Goal: Information Seeking & Learning: Learn about a topic

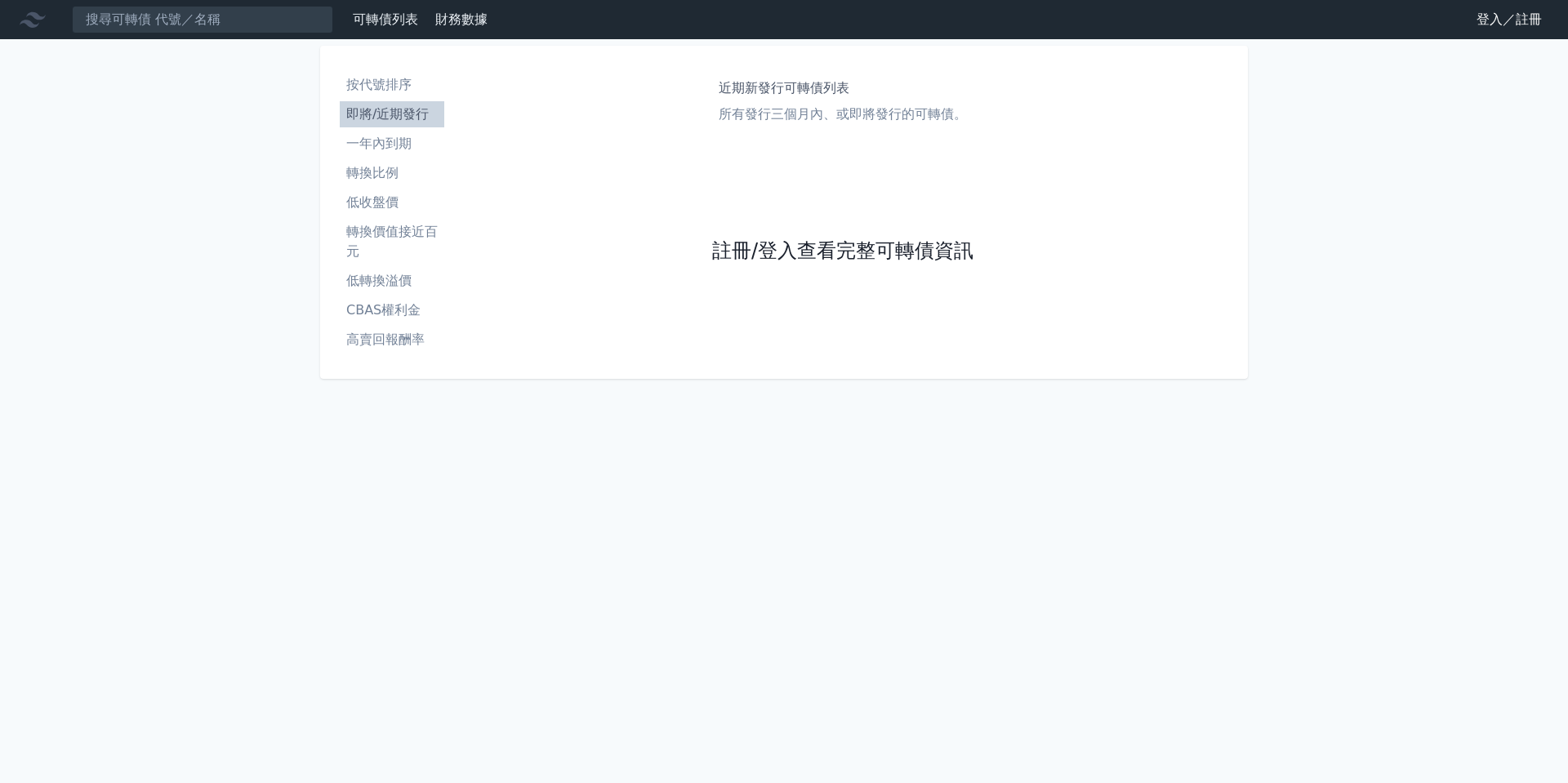
click at [809, 261] on link "註冊/登入查看完整可轉債資訊" at bounding box center [842, 252] width 261 height 26
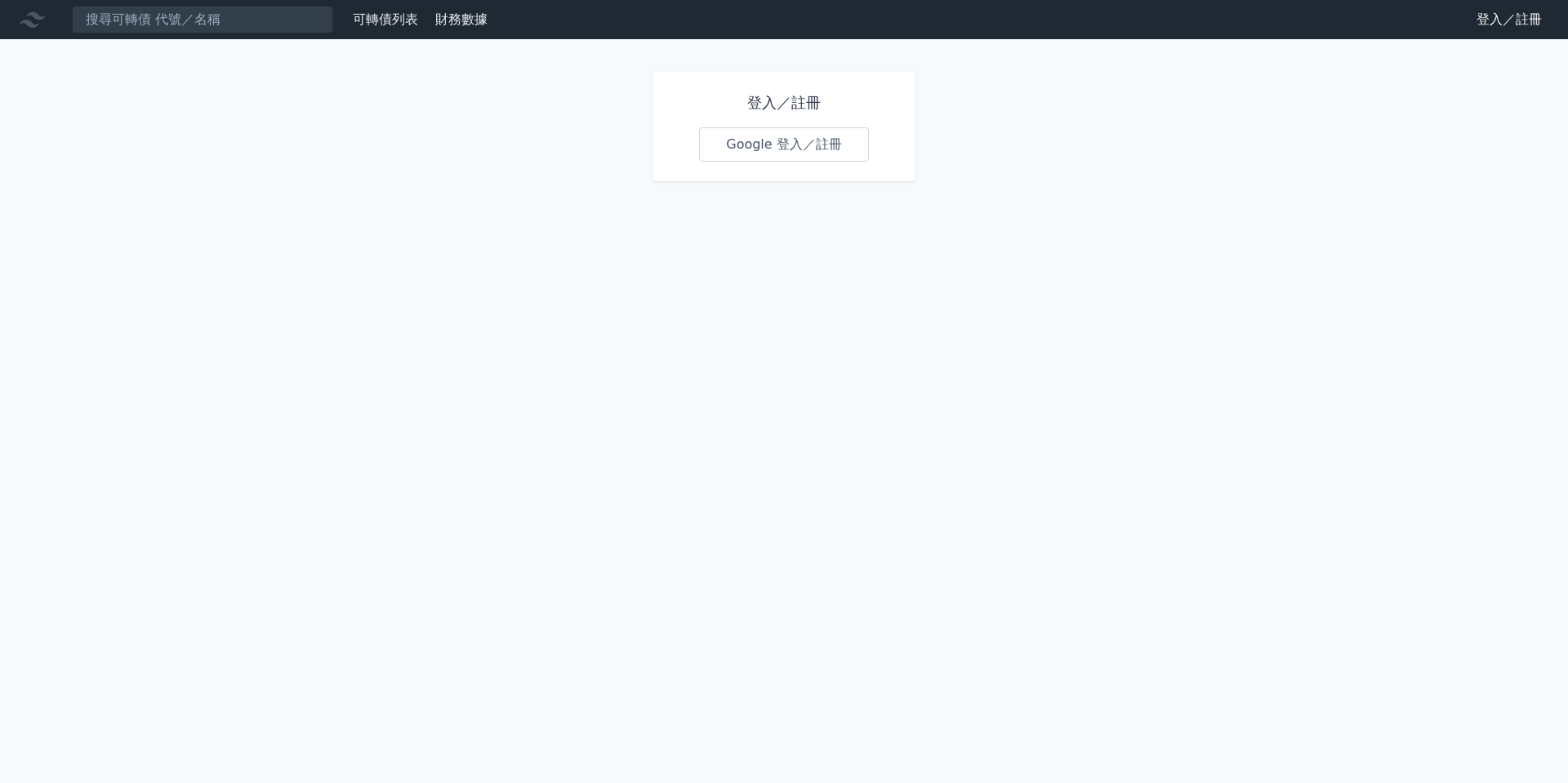
click at [758, 152] on link "Google 登入／註冊" at bounding box center [784, 145] width 170 height 35
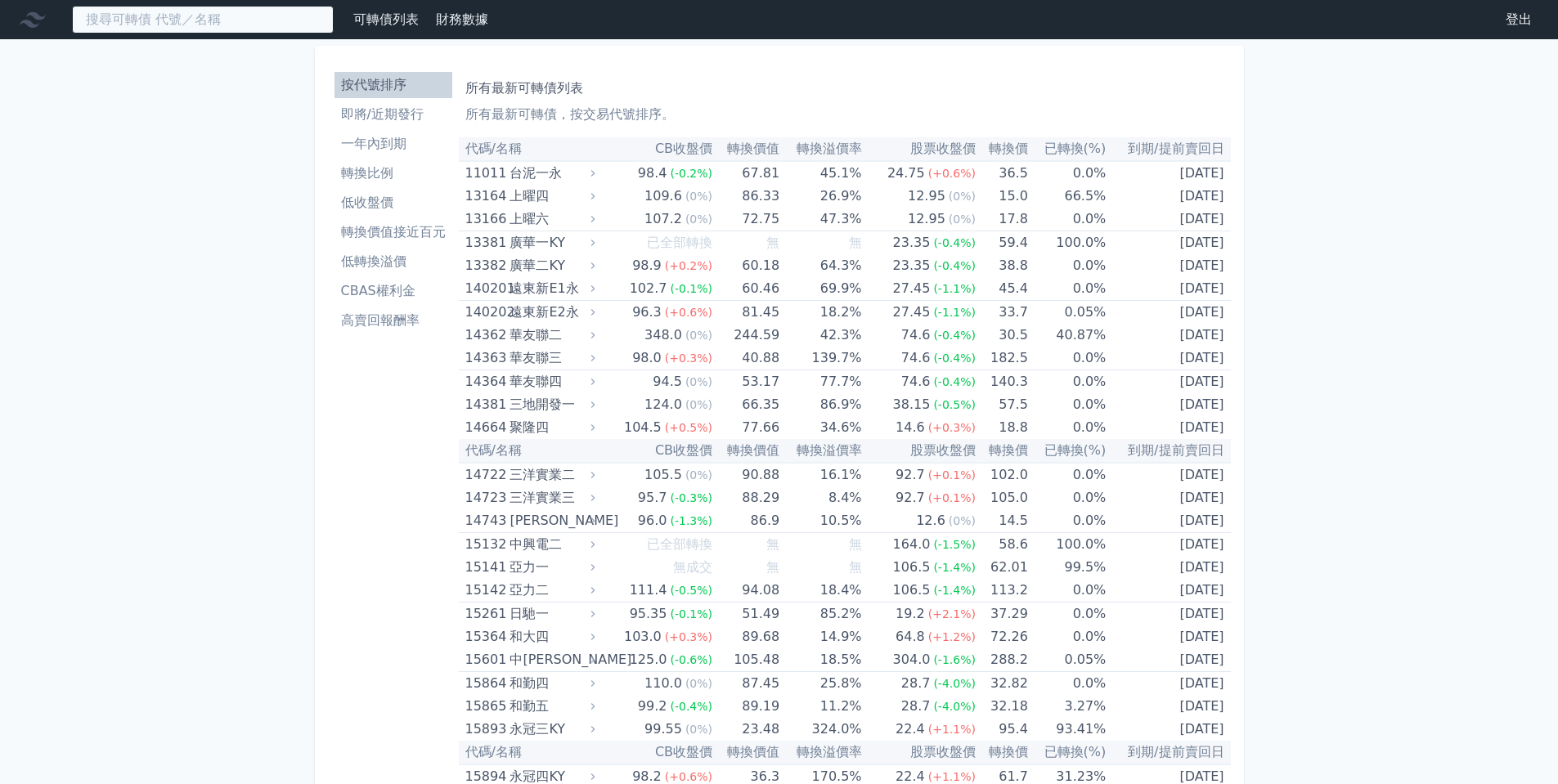
click at [181, 22] on input at bounding box center [202, 20] width 261 height 28
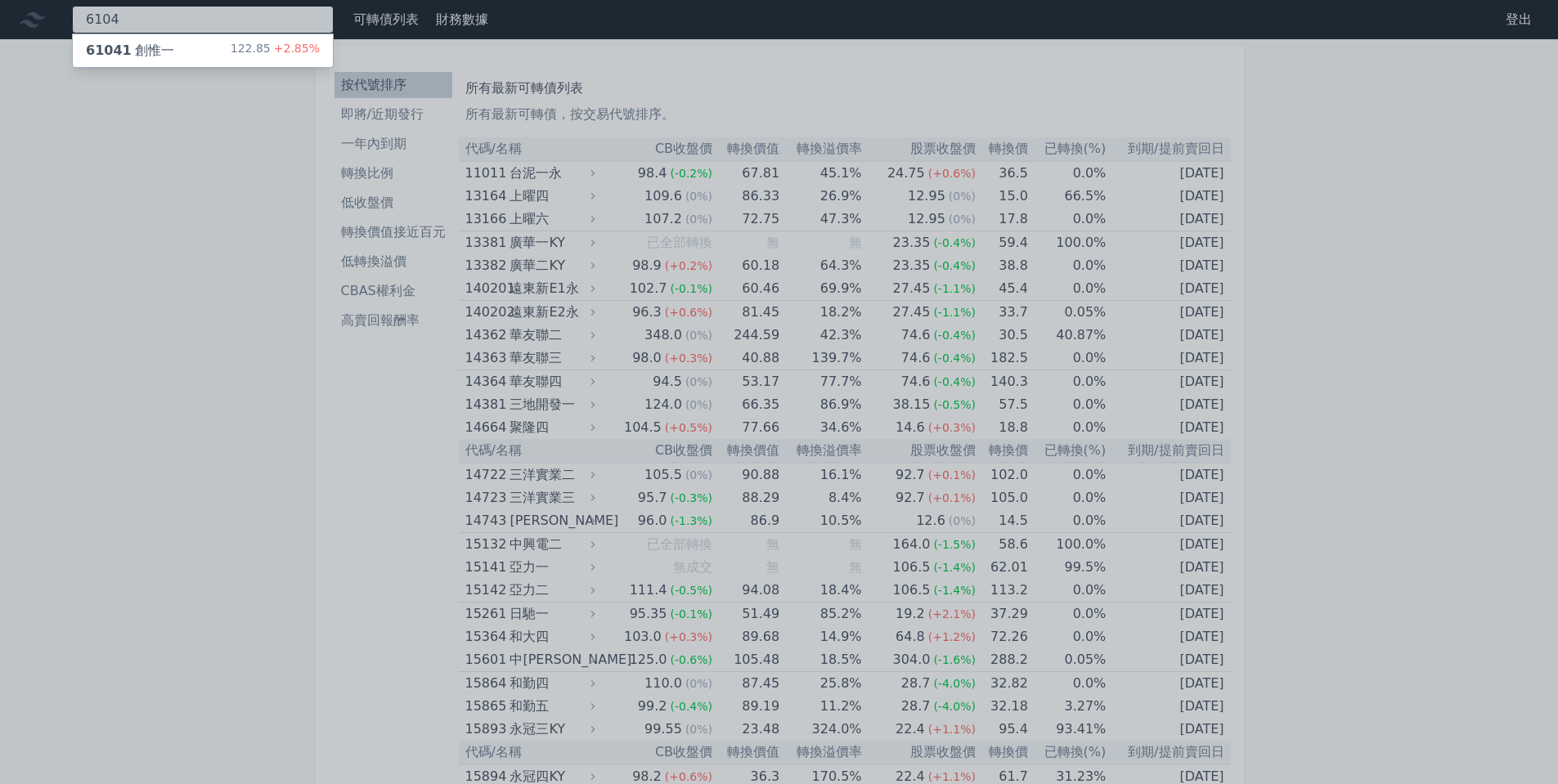
type input "6104"
click at [192, 35] on div "61041 創惟一 122.85 +2.85%" at bounding box center [202, 51] width 260 height 33
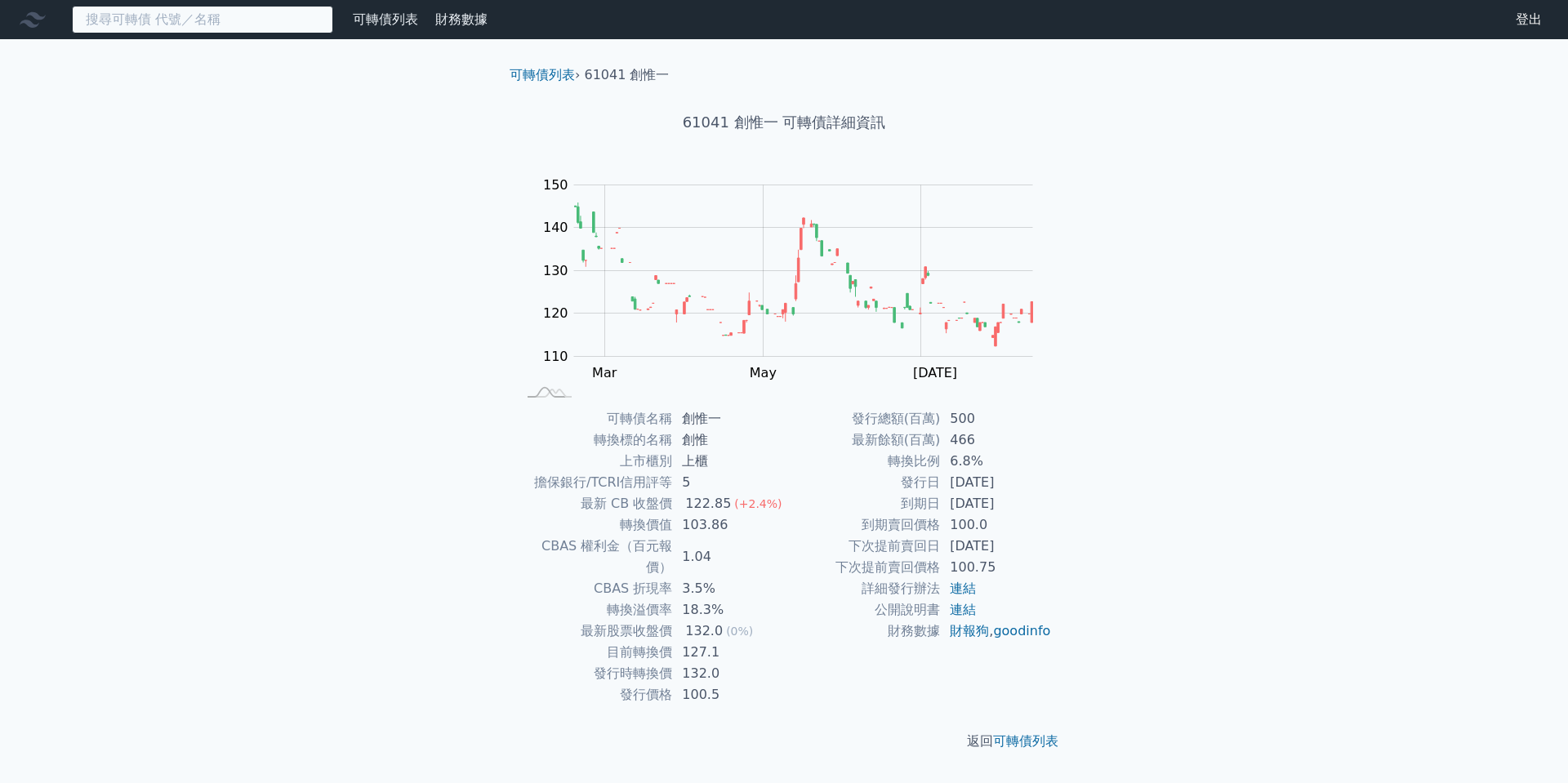
click at [105, 22] on input at bounding box center [202, 20] width 261 height 28
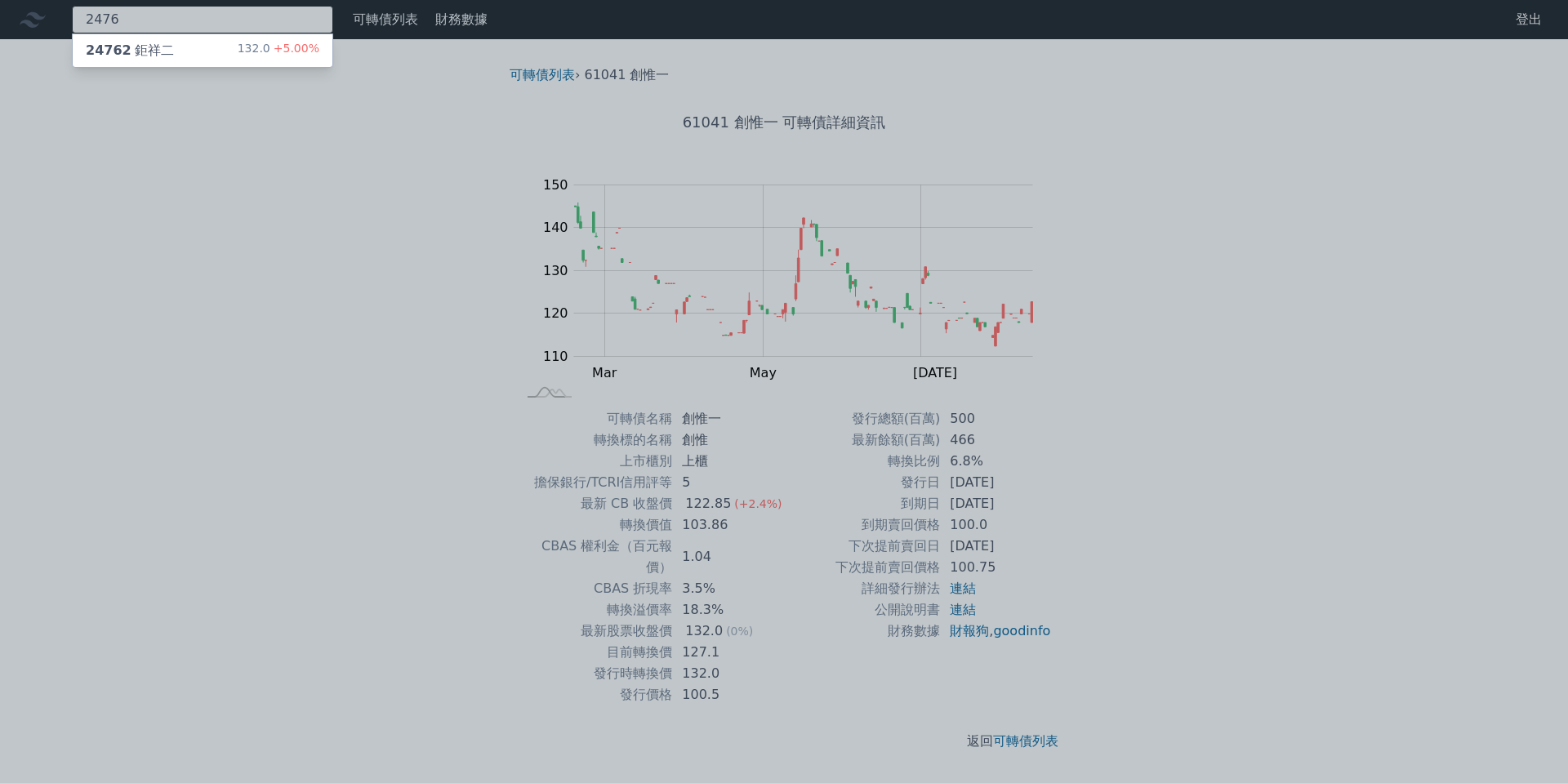
type input "2476"
click at [136, 56] on div "24762 鉅祥二" at bounding box center [129, 51] width 88 height 20
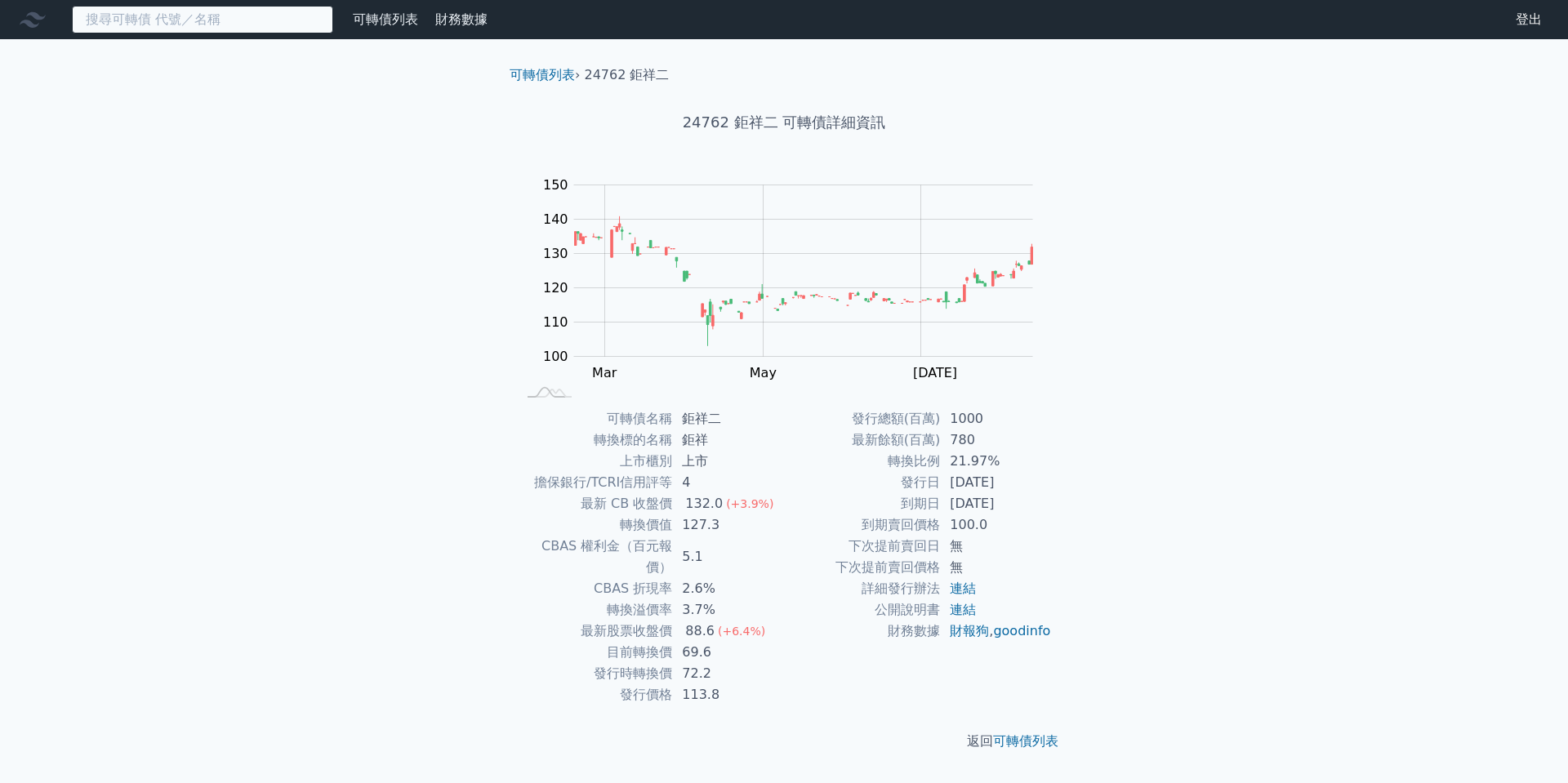
click at [203, 7] on input at bounding box center [202, 20] width 261 height 28
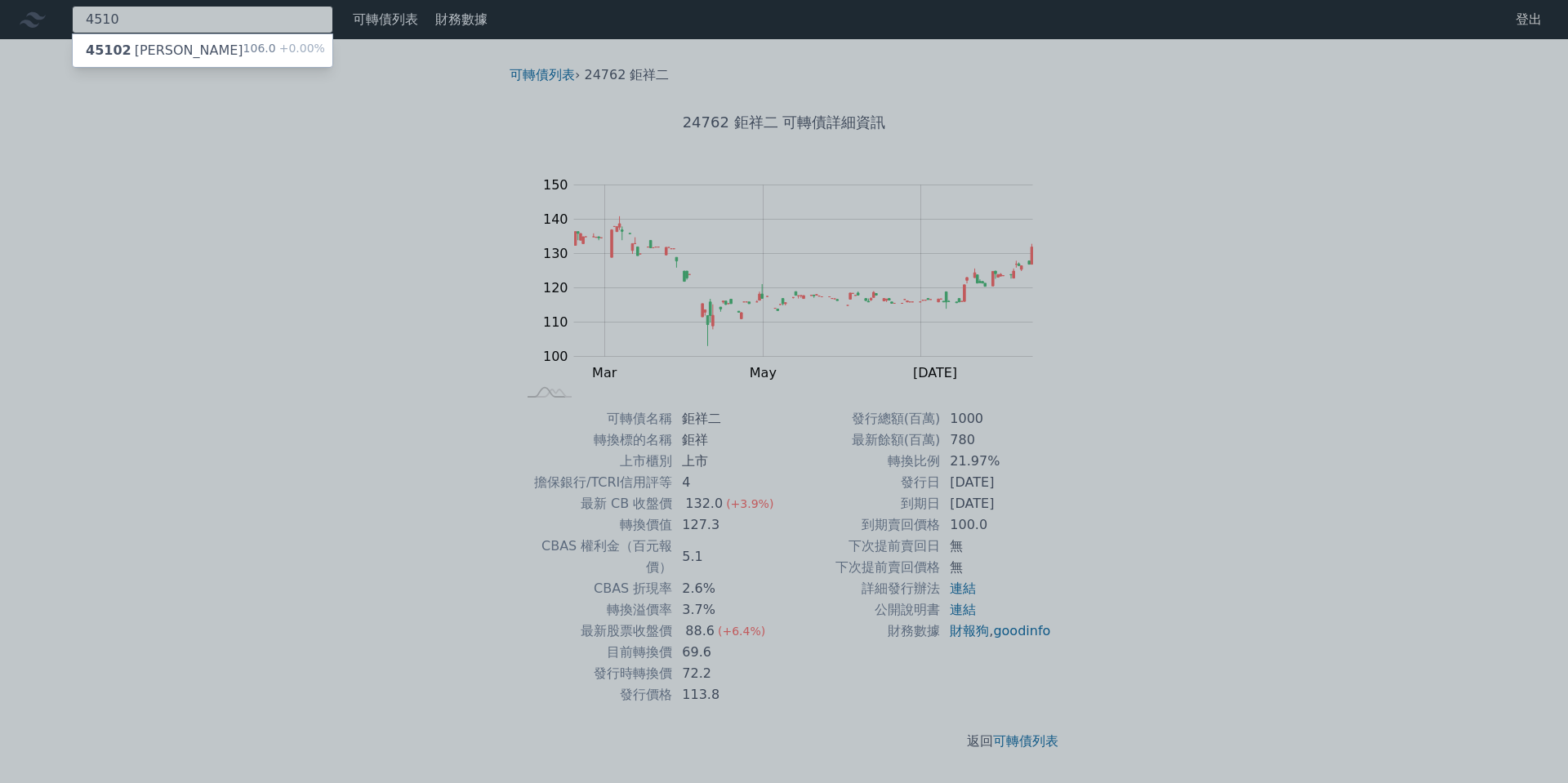
type input "4510"
click at [191, 49] on div "45102 高鋒二 106.0 +0.00%" at bounding box center [202, 51] width 259 height 33
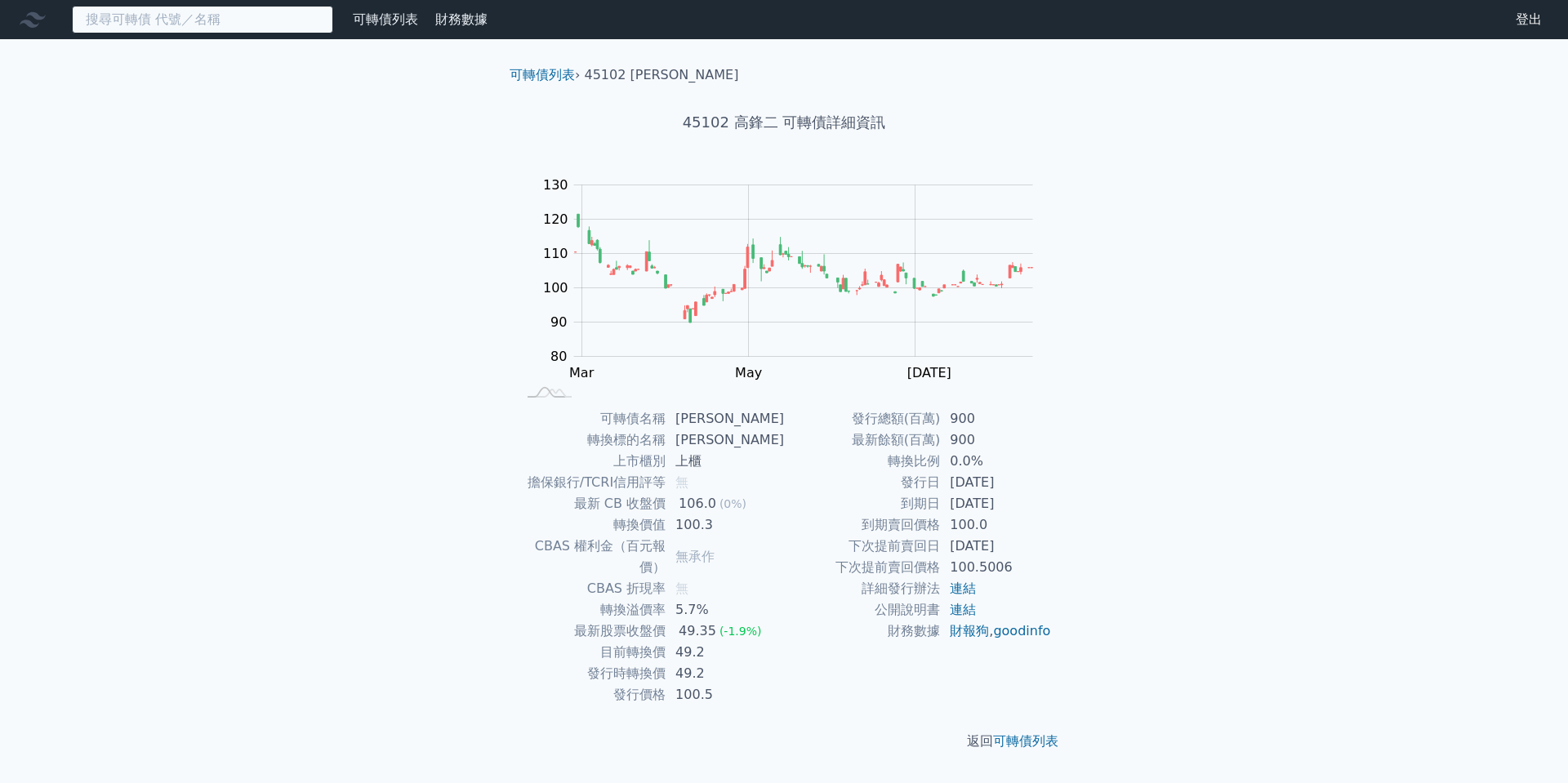
click at [232, 26] on input at bounding box center [202, 20] width 261 height 28
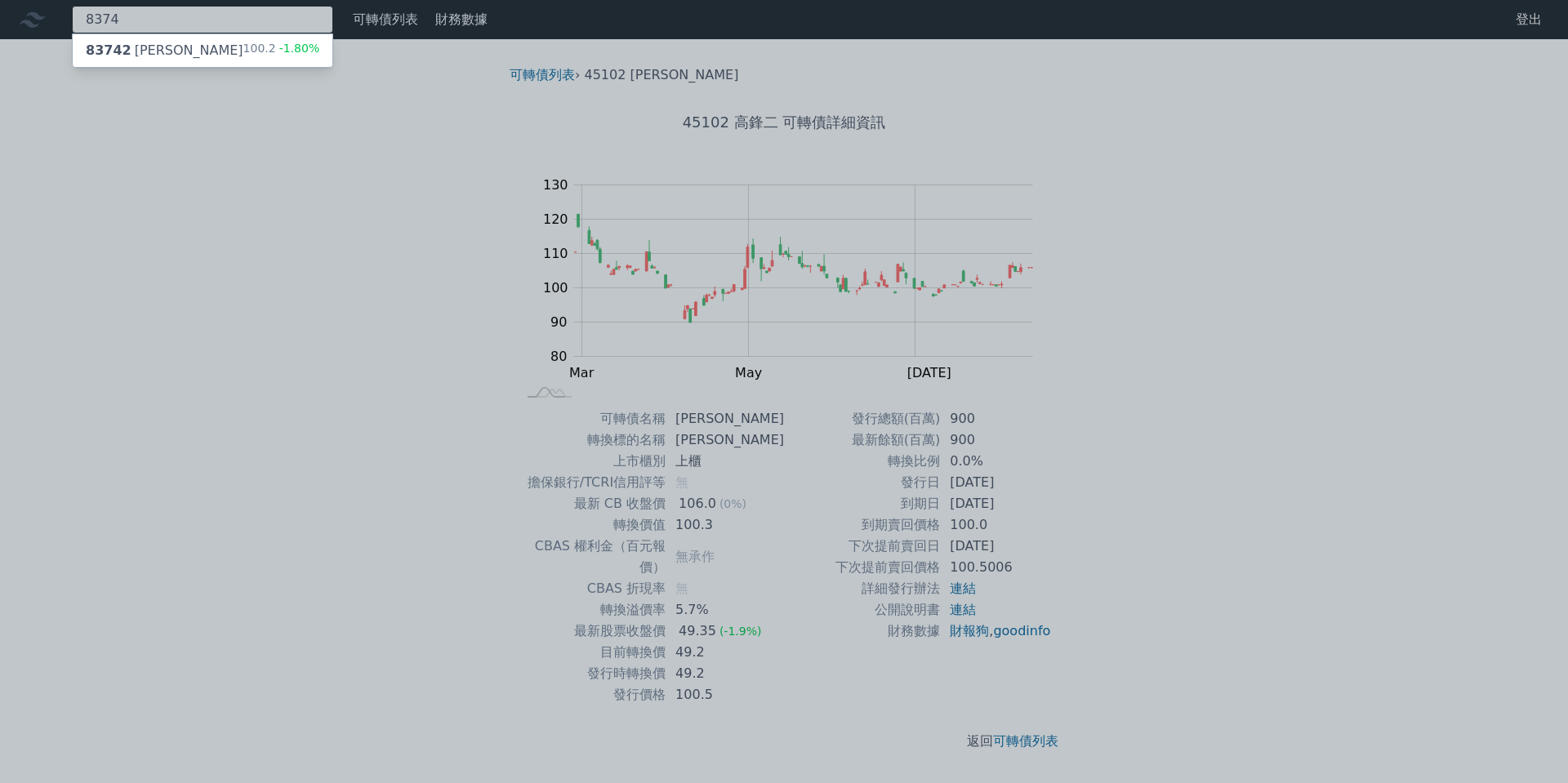
type input "8374"
click at [231, 47] on div "83742 [PERSON_NAME]二 100.2 -1.80%" at bounding box center [202, 51] width 259 height 33
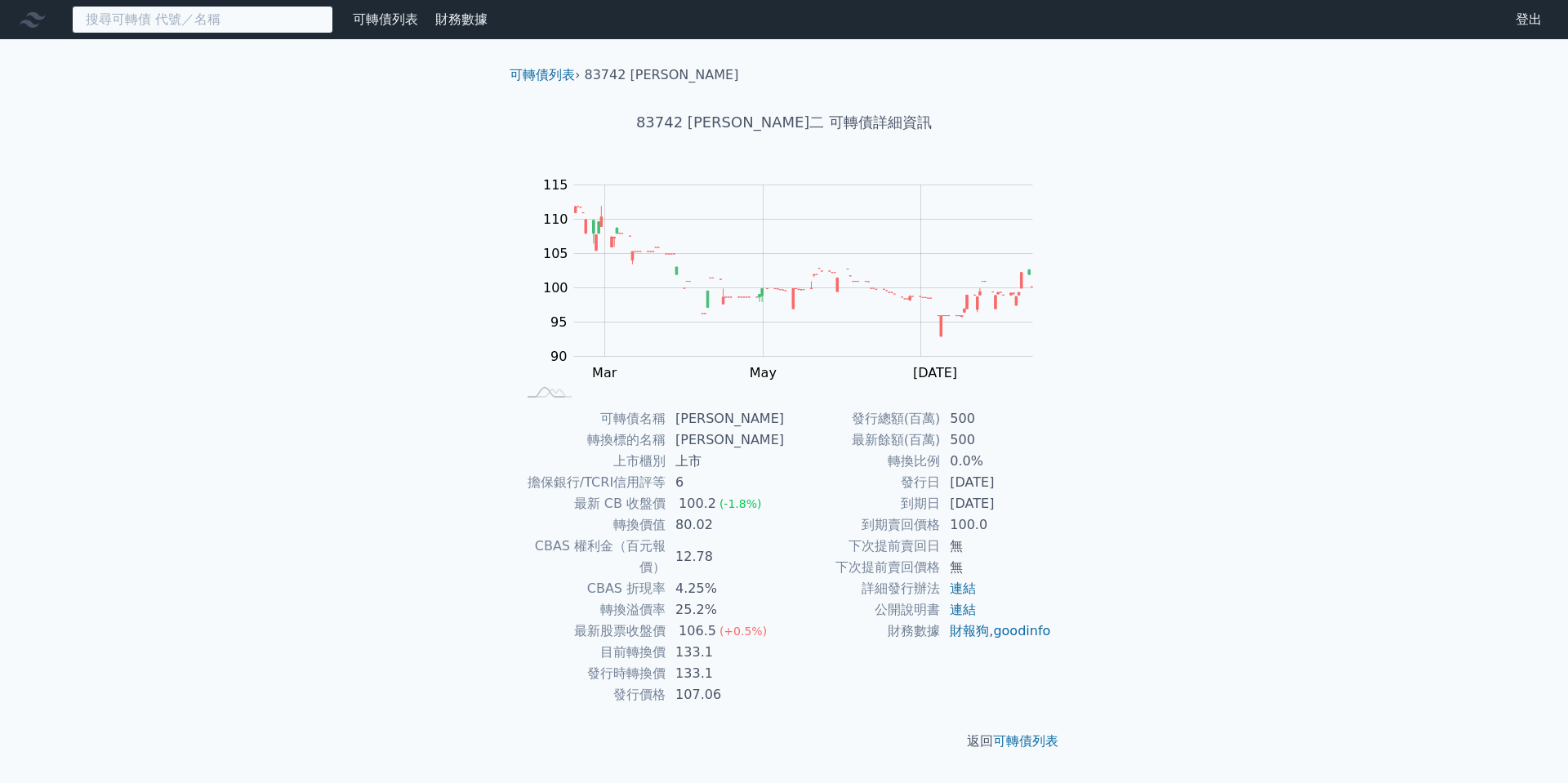
click at [148, 7] on input at bounding box center [202, 20] width 261 height 28
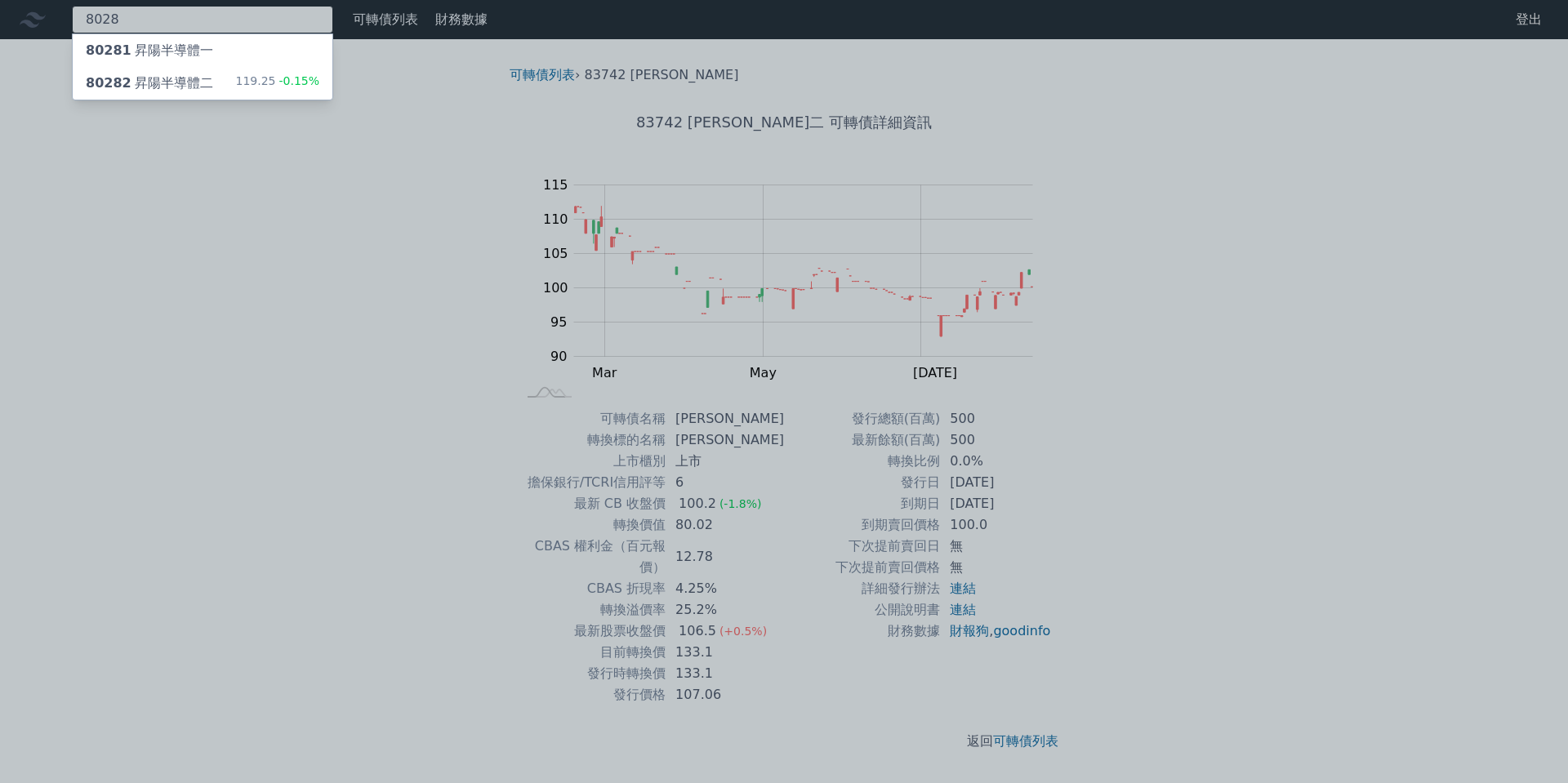
type input "8028"
click at [192, 93] on div "80282 昇陽半導體二 119.25 -0.15%" at bounding box center [202, 83] width 259 height 33
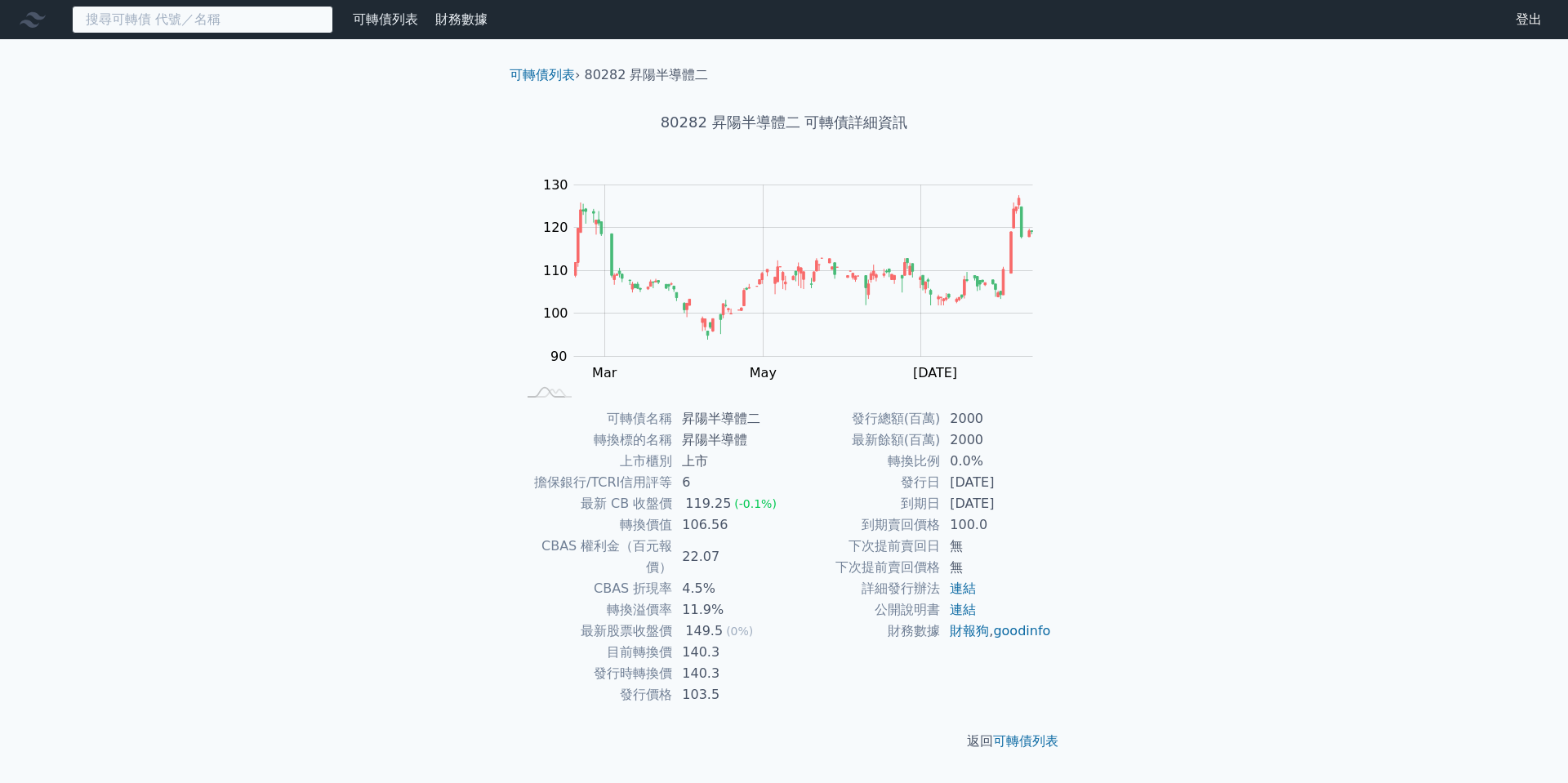
click at [129, 20] on input at bounding box center [202, 20] width 261 height 28
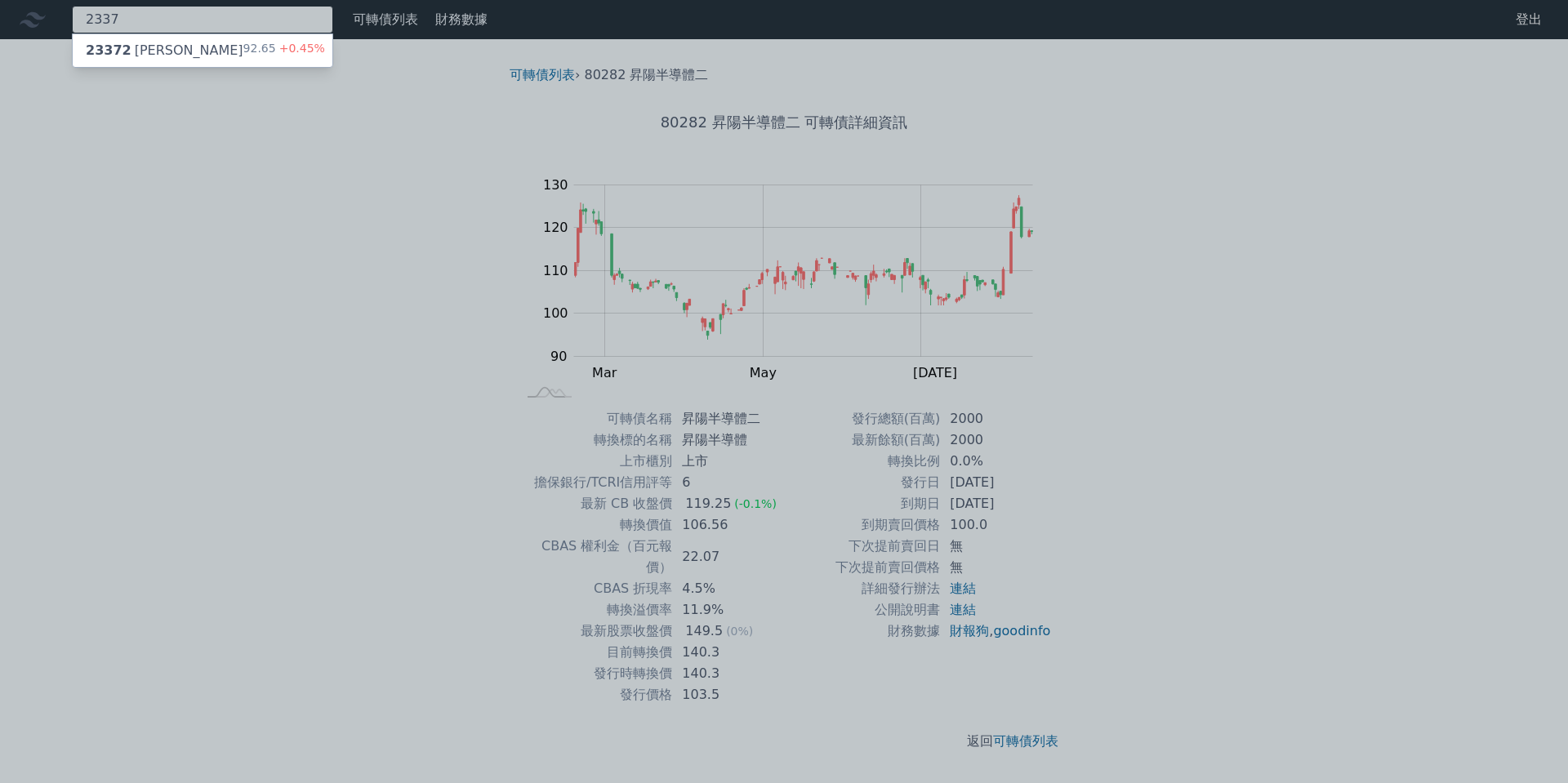
type input "2337"
click at [131, 44] on div "23372 [PERSON_NAME]" at bounding box center [164, 51] width 157 height 20
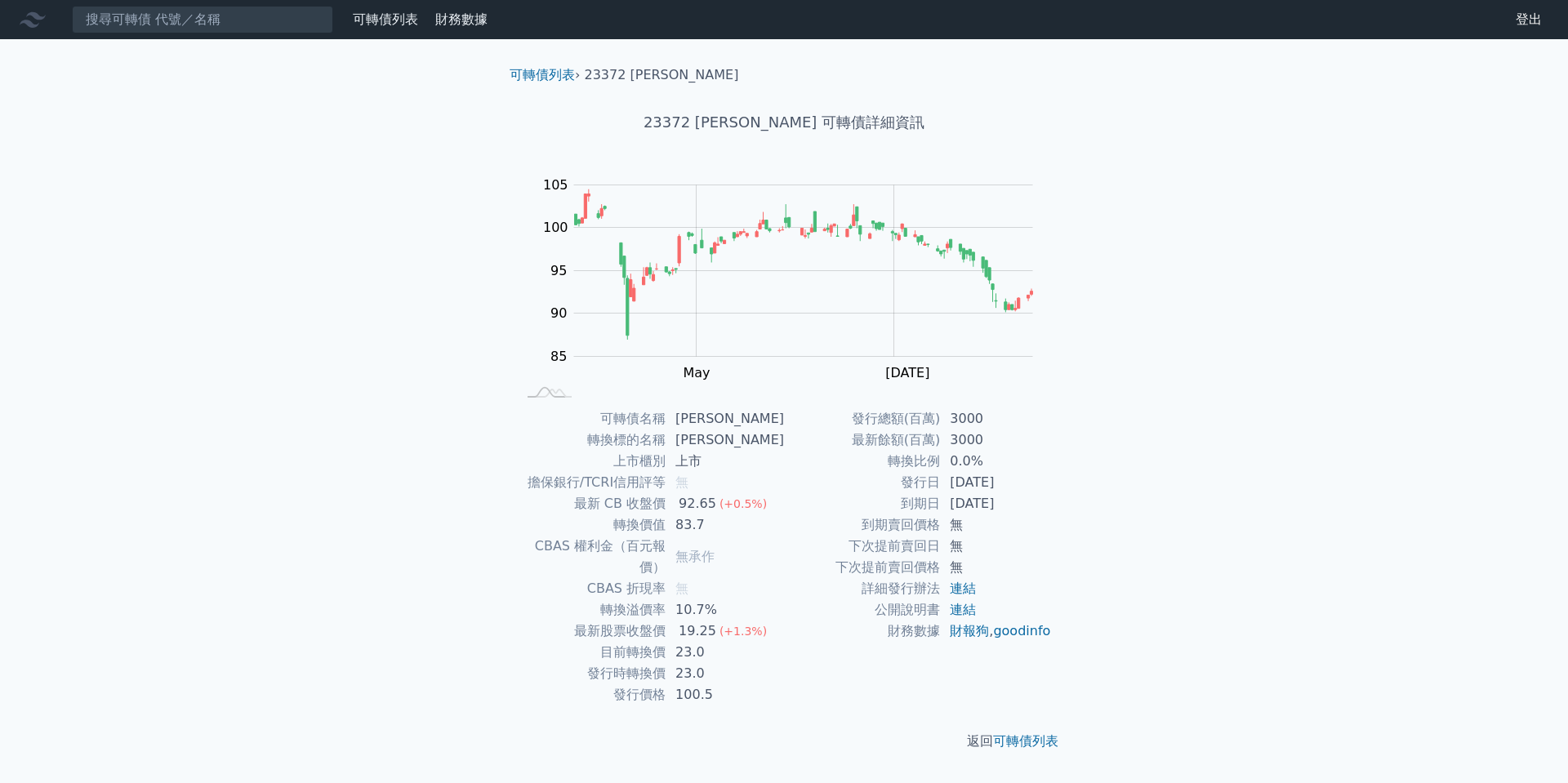
click at [110, 36] on nav "可轉債列表 財務數據 可轉債列表 財務數據 登出 登出" at bounding box center [784, 20] width 1568 height 40
click at [128, 26] on input at bounding box center [202, 20] width 261 height 28
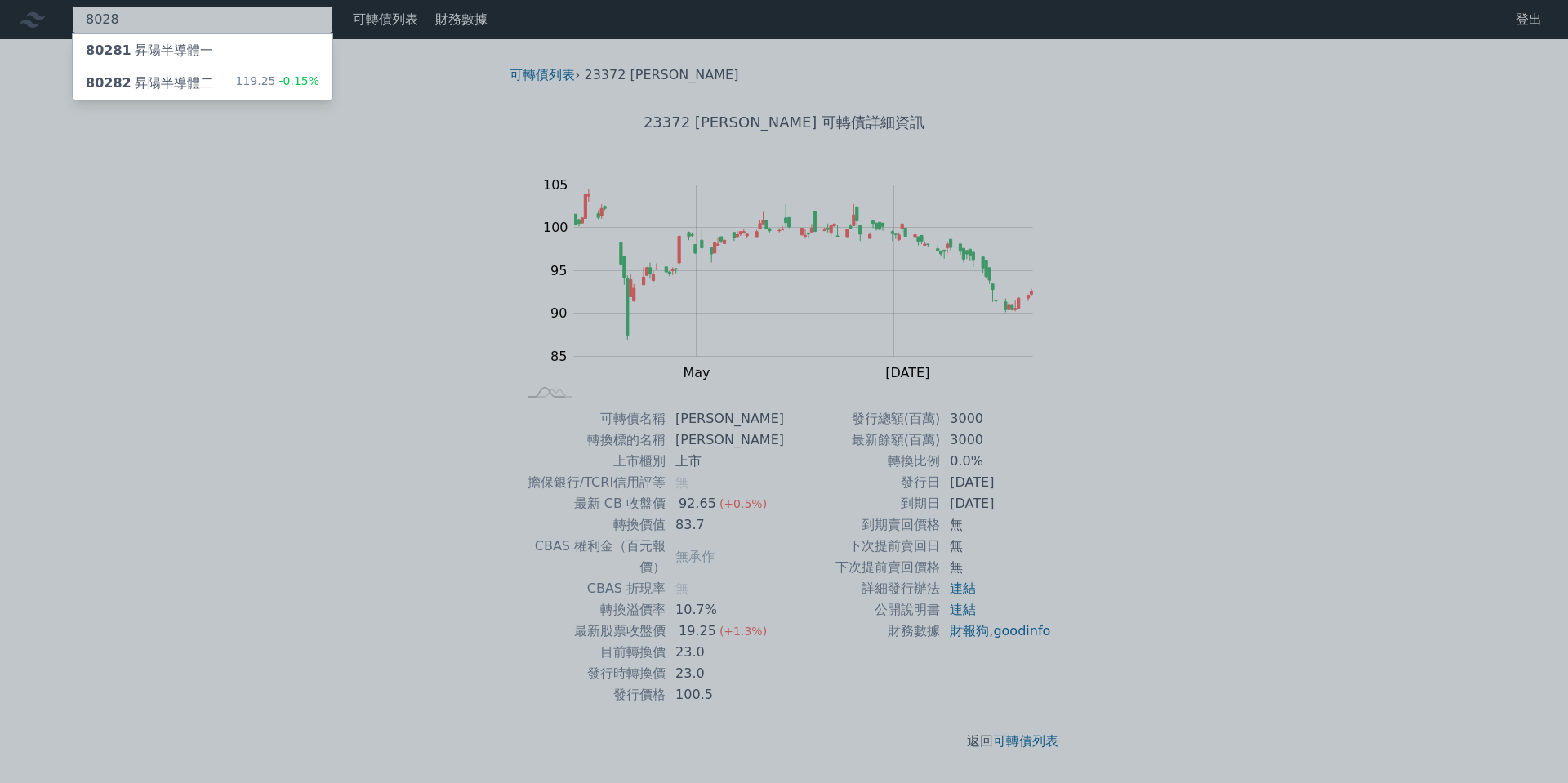
type input "8028"
click at [167, 82] on div "80282 昇陽半導體二" at bounding box center [149, 83] width 128 height 20
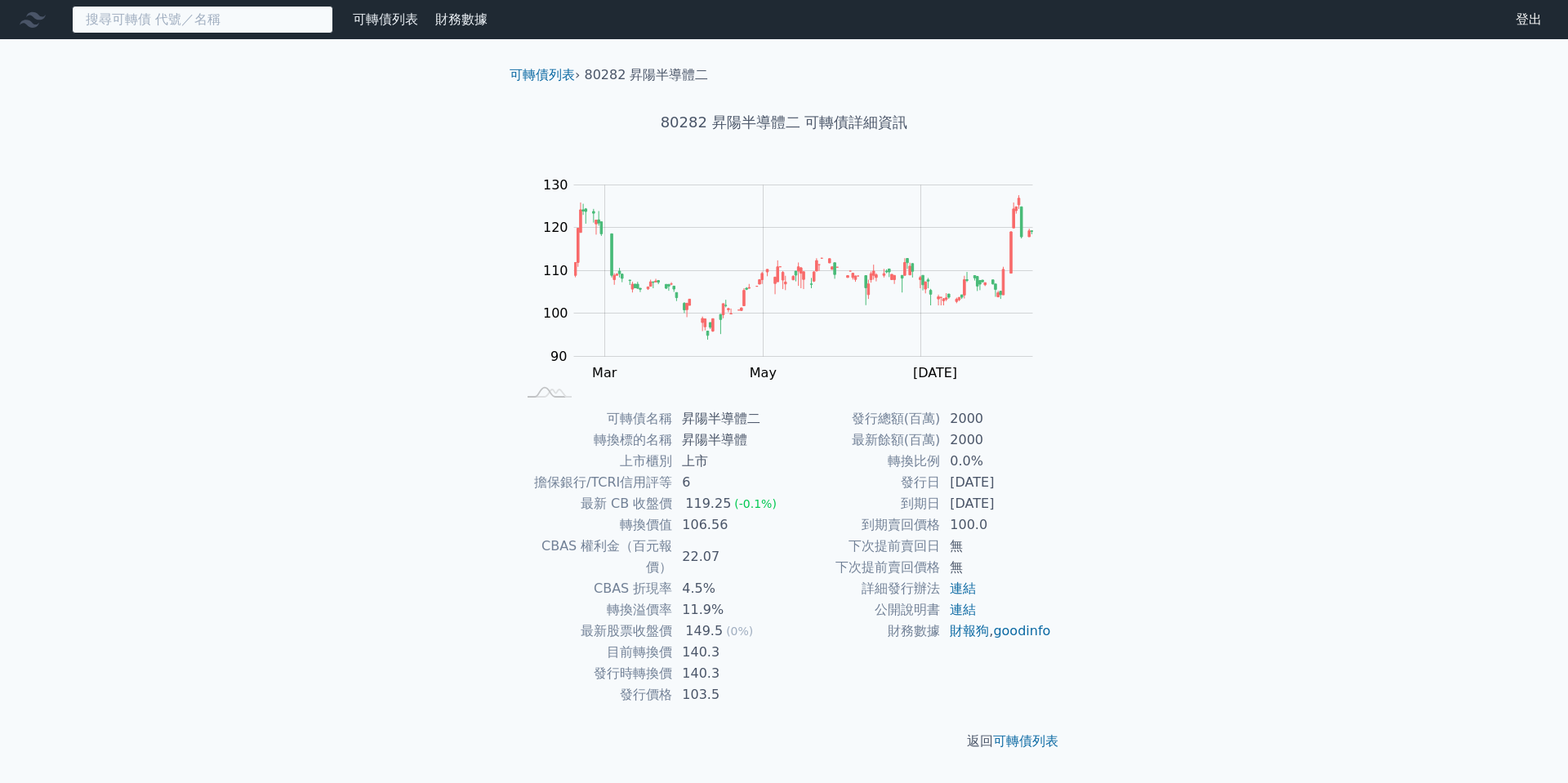
click at [208, 12] on input at bounding box center [202, 20] width 261 height 28
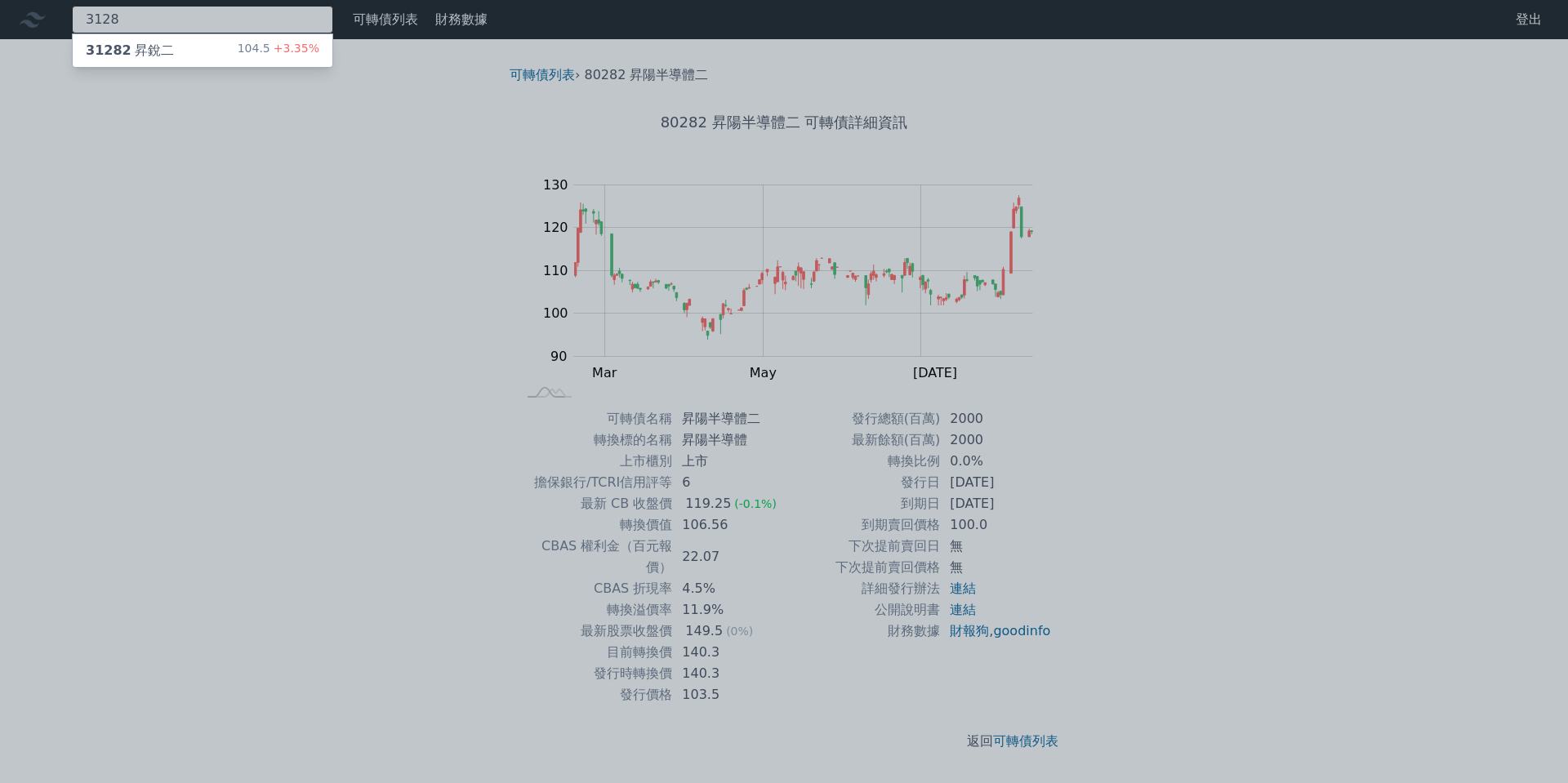
type input "3128"
click at [193, 63] on div "31282 昇銳二 104.5 +3.35%" at bounding box center [202, 51] width 259 height 33
